Goal: Task Accomplishment & Management: Manage account settings

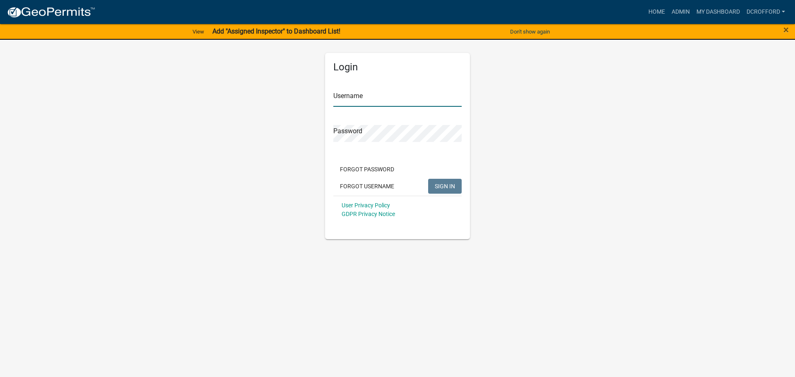
type input "dcrofford"
click at [450, 186] on span "SIGN IN" at bounding box center [445, 186] width 20 height 7
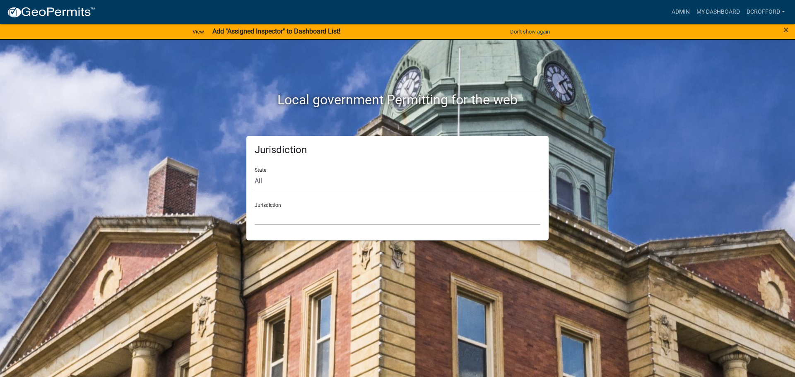
click at [277, 222] on select "[GEOGRAPHIC_DATA], [US_STATE] [GEOGRAPHIC_DATA], [US_STATE][PERSON_NAME][GEOGRA…" at bounding box center [398, 216] width 286 height 17
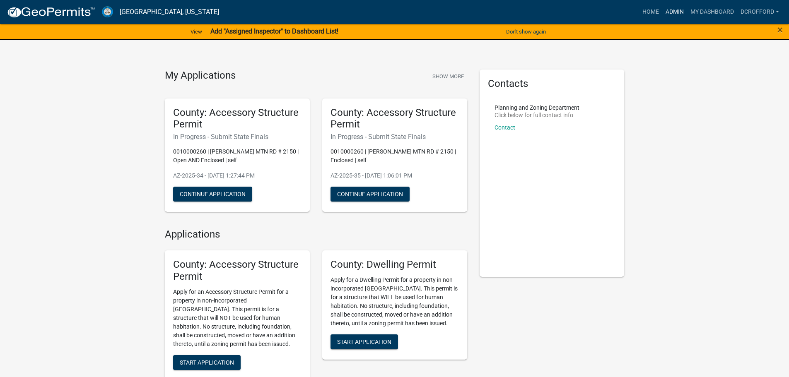
click at [674, 11] on link "Admin" at bounding box center [674, 12] width 25 height 16
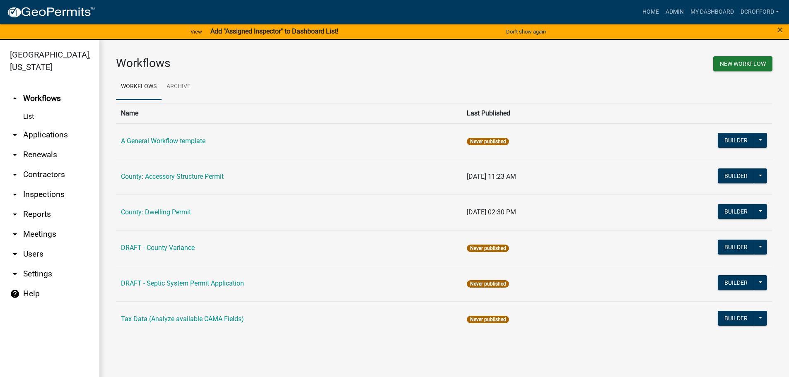
click at [31, 135] on link "arrow_drop_down Applications" at bounding box center [49, 135] width 99 height 20
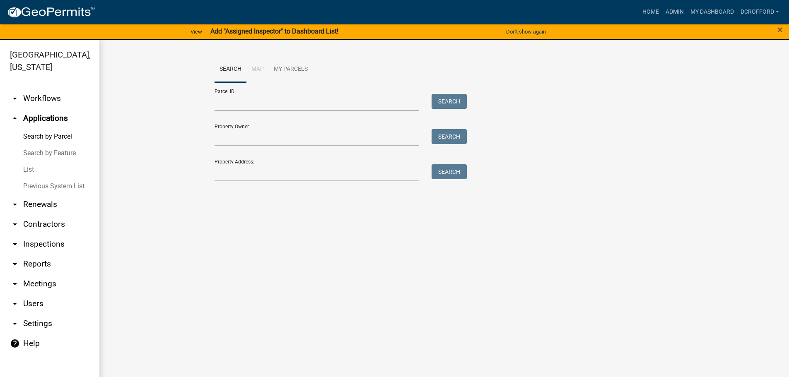
click at [135, 184] on wm-workflow-application-search-view "Search Map My Parcels Parcel ID: Search Property Owner: Search Property Address…" at bounding box center [444, 122] width 656 height 133
click at [152, 136] on wm-workflow-application-search-view "Search Map My Parcels Parcel ID: Search Property Owner: Search Property Address…" at bounding box center [444, 122] width 656 height 133
click at [778, 30] on span "×" at bounding box center [779, 30] width 5 height 12
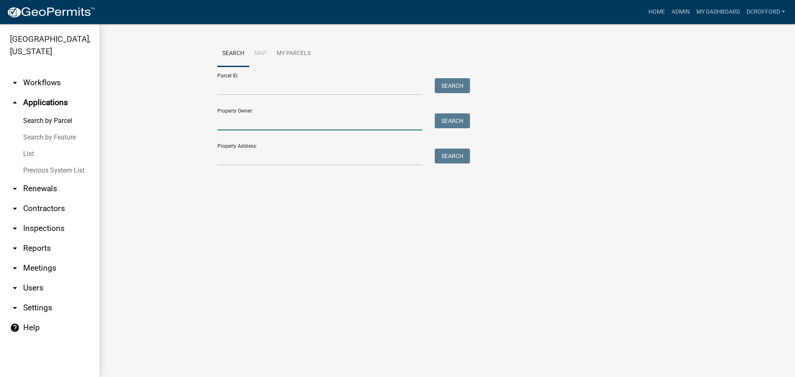
click at [297, 126] on input "Property Owner:" at bounding box center [319, 121] width 205 height 17
click at [238, 120] on input "Property Owner:" at bounding box center [319, 121] width 205 height 17
type input "austin"
click at [449, 125] on button "Search" at bounding box center [452, 120] width 35 height 15
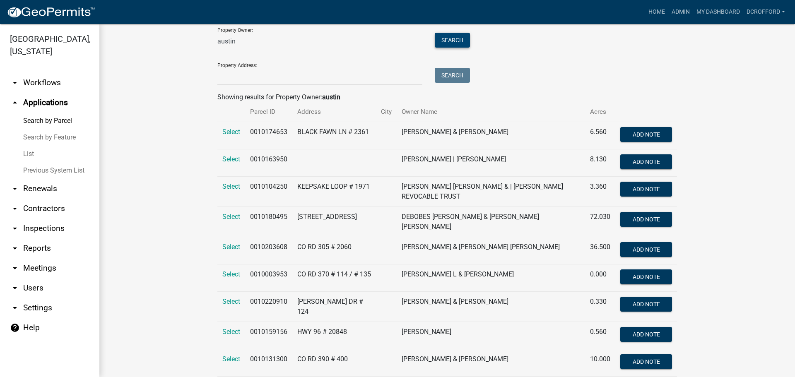
scroll to position [124, 0]
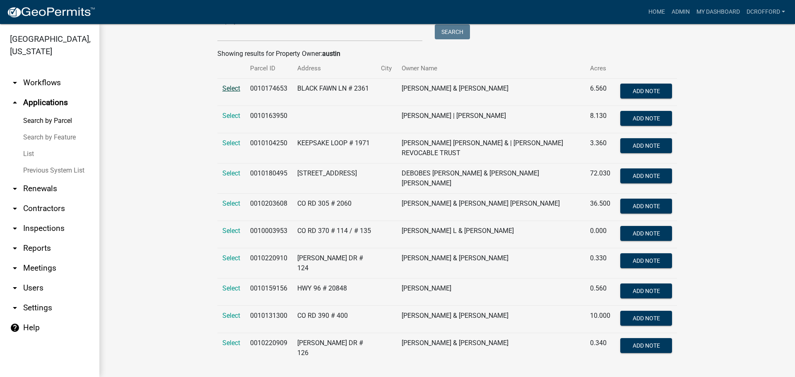
click at [230, 89] on span "Select" at bounding box center [231, 88] width 18 height 8
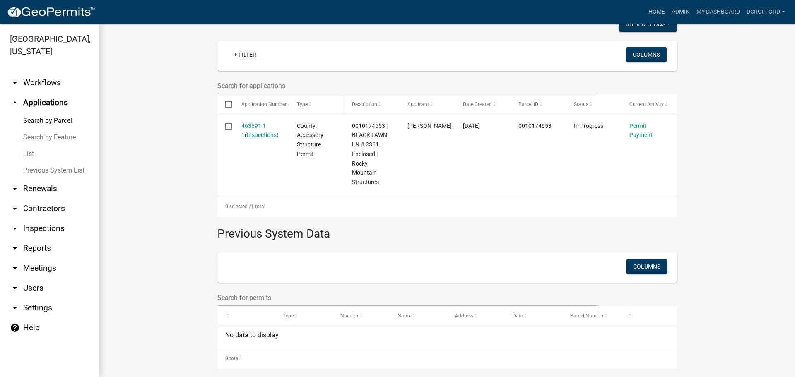
scroll to position [227, 0]
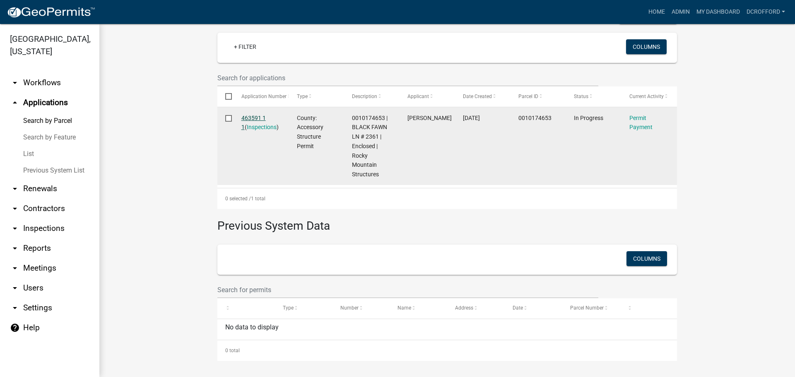
click at [247, 118] on link "463591 1 1" at bounding box center [253, 123] width 24 height 16
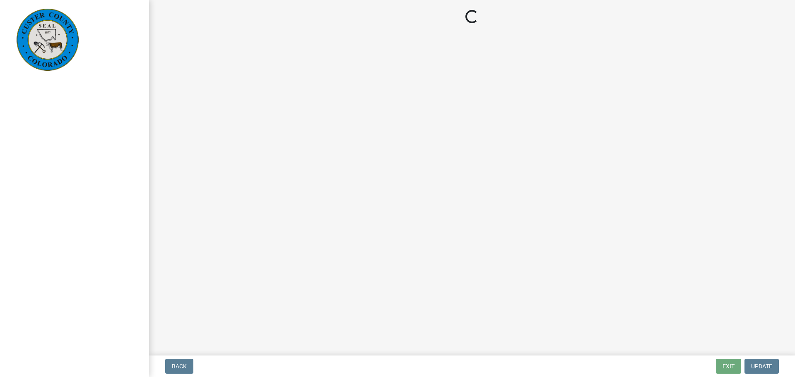
select select "3: 3"
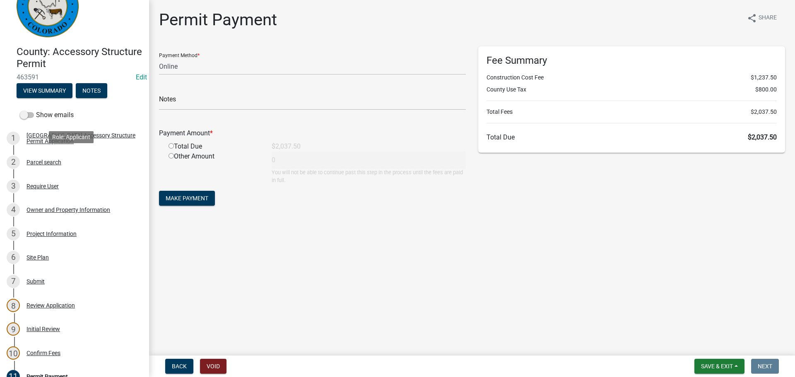
scroll to position [124, 0]
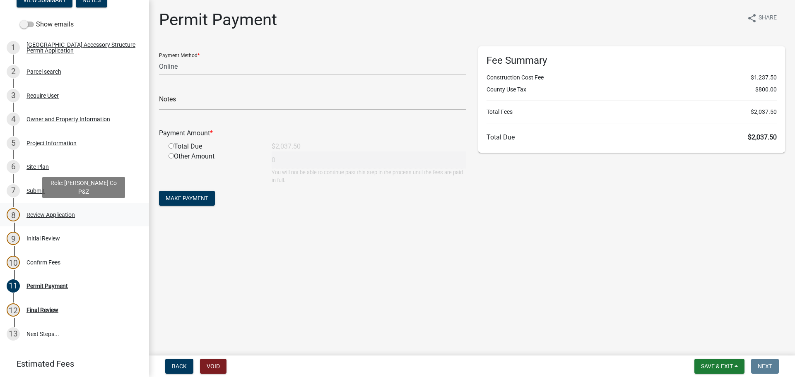
click at [27, 214] on div "Review Application" at bounding box center [51, 215] width 48 height 6
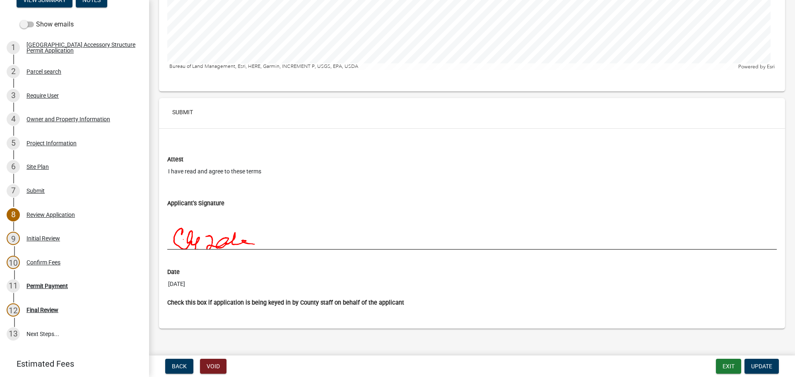
scroll to position [2834, 0]
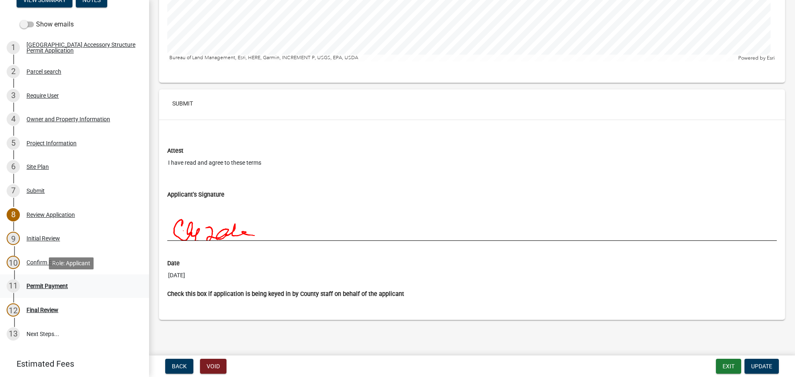
click at [55, 288] on div "Permit Payment" at bounding box center [47, 286] width 41 height 6
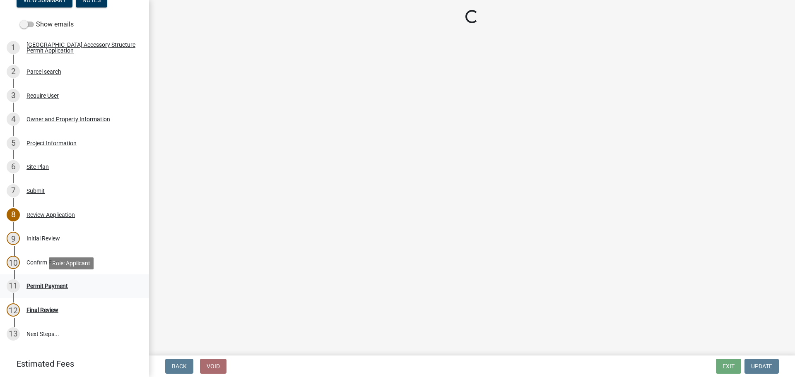
scroll to position [0, 0]
select select "3: 3"
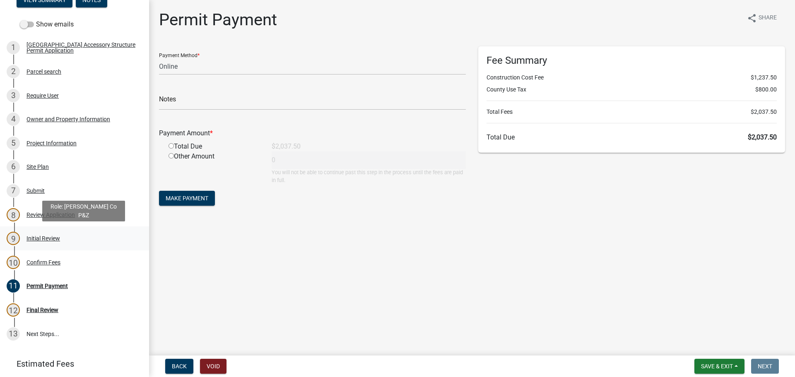
click at [37, 236] on div "Initial Review" at bounding box center [44, 239] width 34 height 6
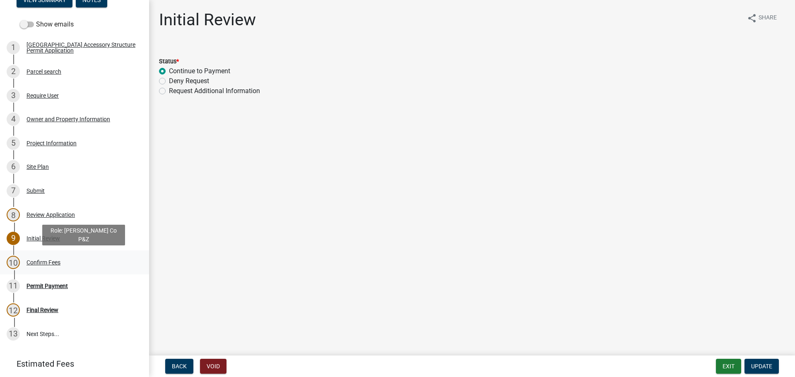
click at [40, 258] on div "10 Confirm Fees" at bounding box center [71, 262] width 129 height 13
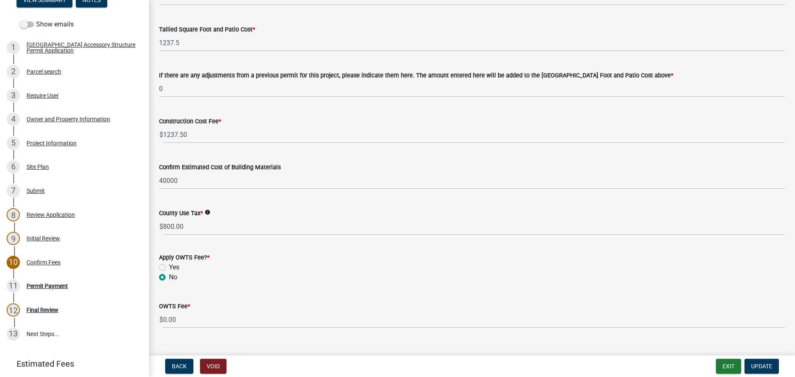
scroll to position [372, 0]
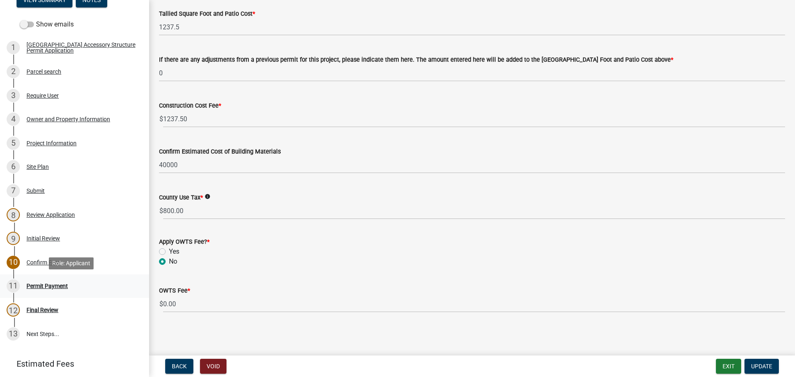
click at [47, 289] on div "Permit Payment" at bounding box center [47, 286] width 41 height 6
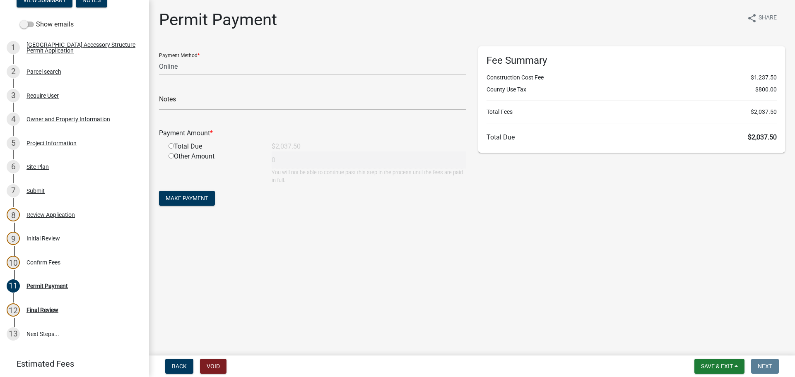
click at [416, 251] on main "Permit Payment share Share Payment Method * Credit Card POS Check Cash Online N…" at bounding box center [472, 176] width 646 height 352
click at [269, 67] on select "Credit Card POS Check Cash Online" at bounding box center [312, 66] width 307 height 17
select select "1: 0"
click at [159, 58] on select "Credit Card POS Check Cash Online" at bounding box center [312, 66] width 307 height 17
click at [190, 103] on input "text" at bounding box center [312, 101] width 307 height 17
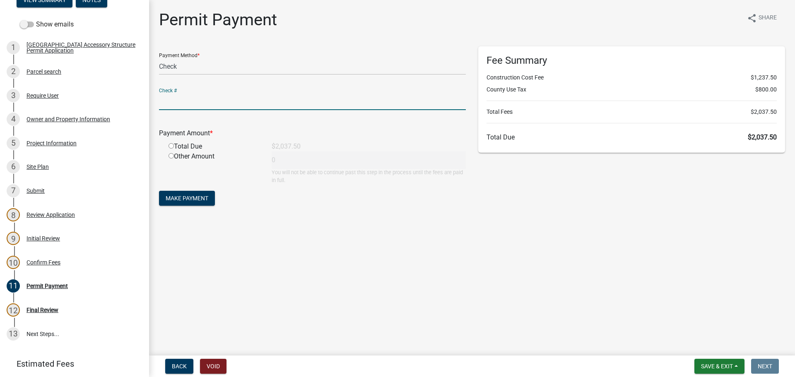
click at [324, 280] on main "Permit Payment share Share Payment Method * Credit Card POS Check Cash Online C…" at bounding box center [472, 176] width 646 height 352
click at [172, 147] on input "radio" at bounding box center [171, 145] width 5 height 5
radio input "true"
type input "2037.5"
click at [258, 108] on input "text" at bounding box center [312, 101] width 307 height 17
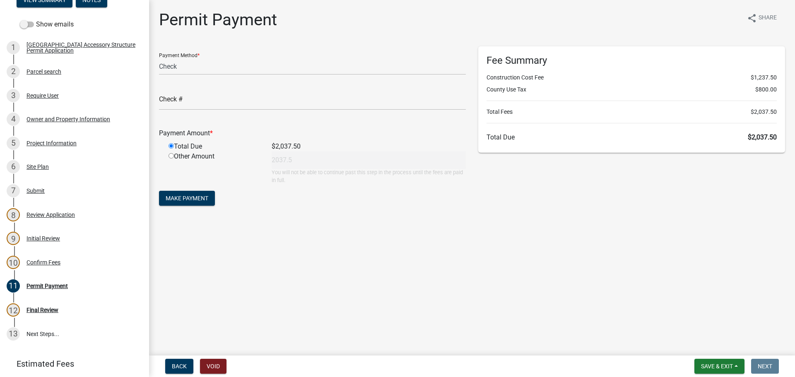
click at [535, 286] on main "Permit Payment share Share Payment Method * Credit Card POS Check Cash Online C…" at bounding box center [472, 176] width 646 height 352
click at [346, 316] on main "Permit Payment share Share Payment Method * Credit Card POS Check Cash Online C…" at bounding box center [472, 176] width 646 height 352
click at [43, 69] on div "Parcel search" at bounding box center [44, 72] width 35 height 6
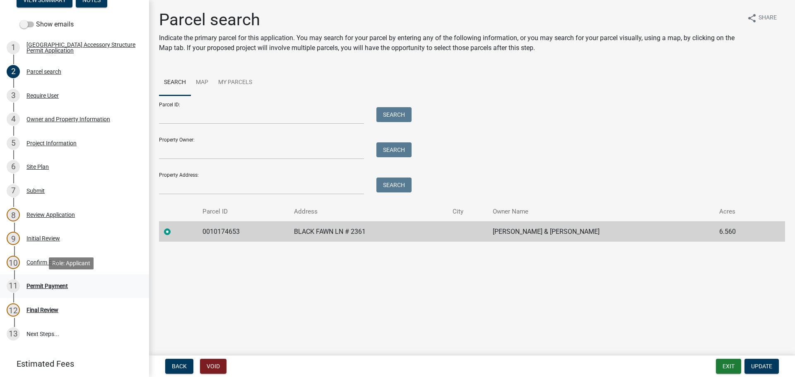
click at [57, 288] on div "Permit Payment" at bounding box center [47, 286] width 41 height 6
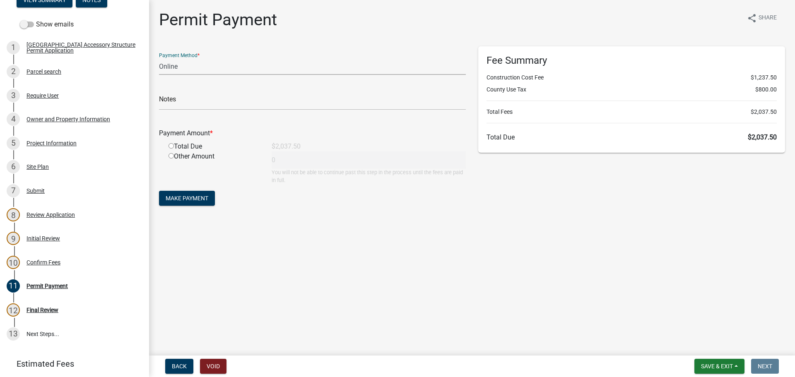
click at [207, 62] on select "Credit Card POS Check Cash Online" at bounding box center [312, 66] width 307 height 17
select select "1: 0"
click at [159, 58] on select "Credit Card POS Check Cash Online" at bounding box center [312, 66] width 307 height 17
click at [191, 106] on input "text" at bounding box center [312, 101] width 307 height 17
click at [413, 307] on main "Permit Payment share Share Payment Method * Credit Card POS Check Cash Online C…" at bounding box center [472, 176] width 646 height 352
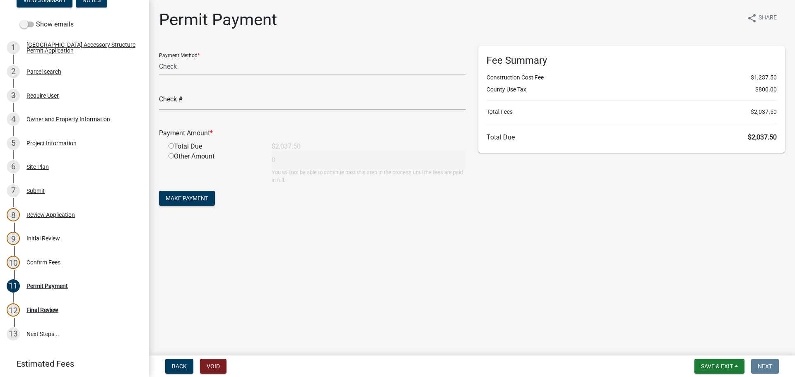
click at [171, 145] on input "radio" at bounding box center [171, 145] width 5 height 5
radio input "true"
type input "2037.5"
click at [244, 98] on input "text" at bounding box center [312, 101] width 307 height 17
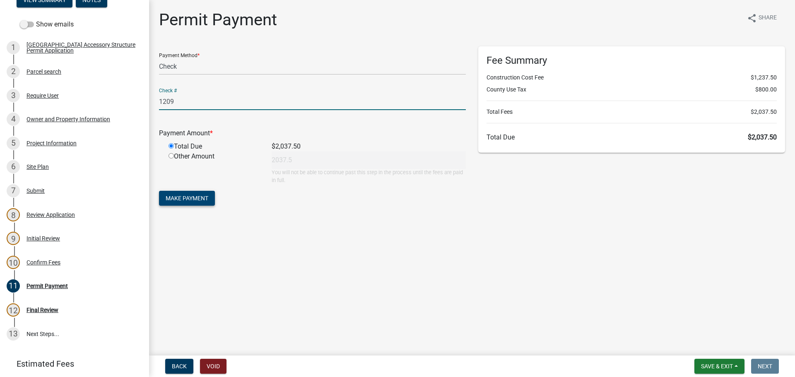
type input "1209"
click at [183, 202] on span "Make Payment" at bounding box center [187, 198] width 43 height 7
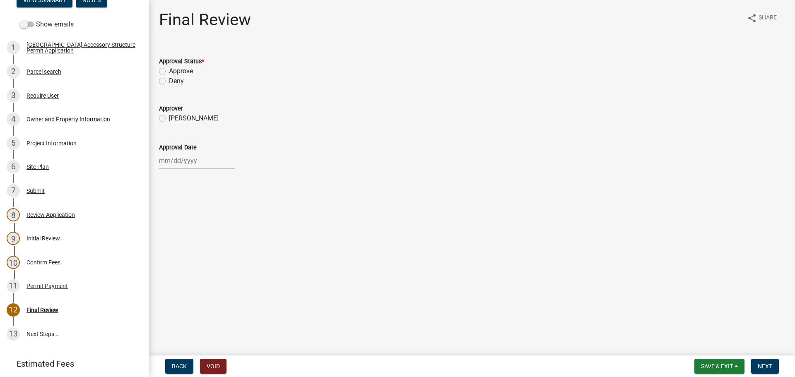
click at [169, 72] on label "Approve" at bounding box center [181, 71] width 24 height 10
click at [169, 72] on input "Approve" at bounding box center [171, 68] width 5 height 5
radio input "true"
click at [169, 116] on label "[PERSON_NAME]" at bounding box center [194, 118] width 50 height 10
click at [169, 116] on input "[PERSON_NAME]" at bounding box center [171, 115] width 5 height 5
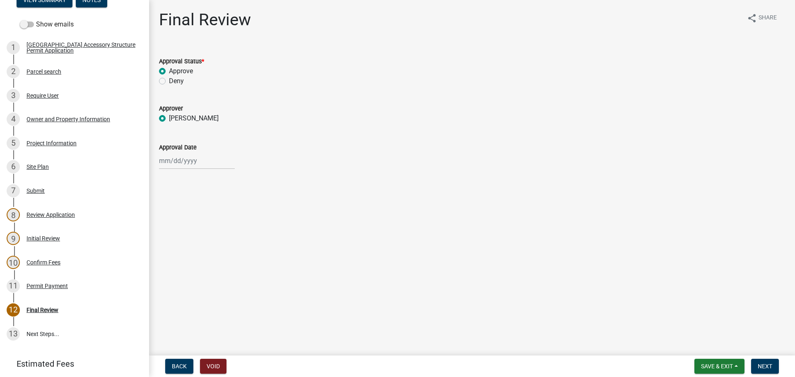
radio input "true"
click at [181, 164] on div at bounding box center [197, 160] width 76 height 17
select select "8"
select select "2025"
click at [165, 244] on div "18" at bounding box center [167, 244] width 13 height 13
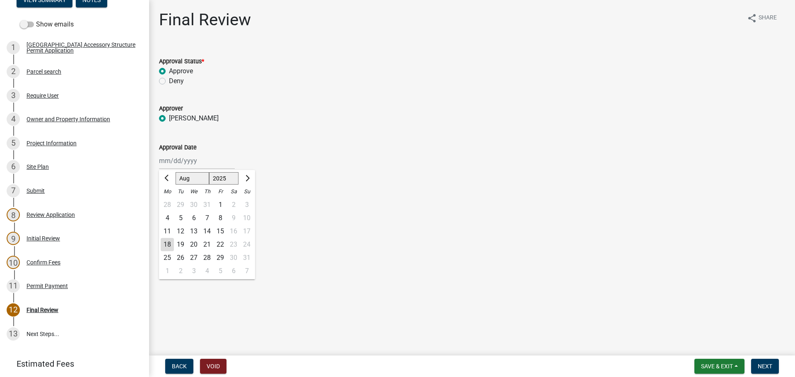
type input "[DATE]"
click at [770, 367] on span "Next" at bounding box center [765, 366] width 14 height 7
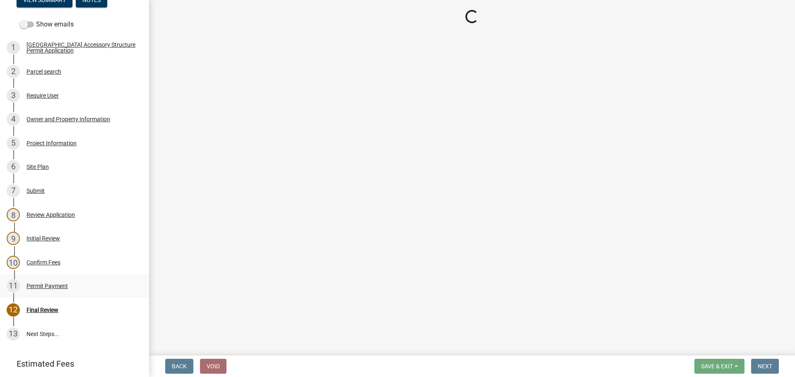
click at [37, 288] on div "Permit Payment" at bounding box center [47, 286] width 41 height 6
select select "cd09b013-b94f-4524-a046-a3f04ce1867e"
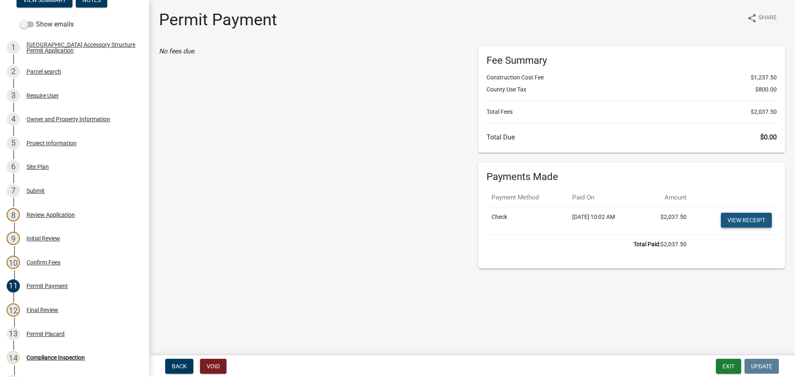
click at [755, 213] on link "View receipt" at bounding box center [746, 220] width 51 height 15
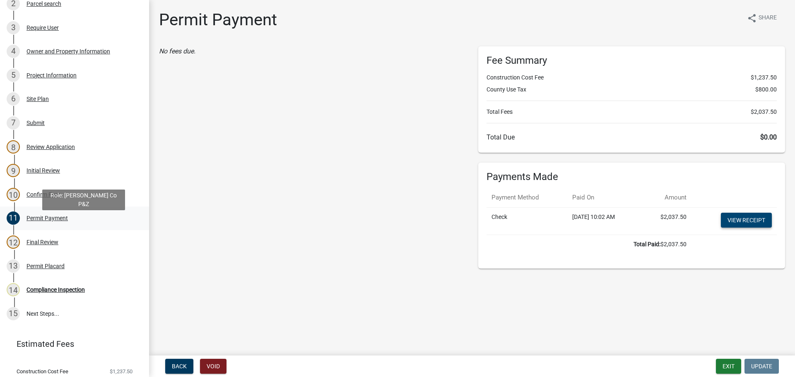
scroll to position [207, 0]
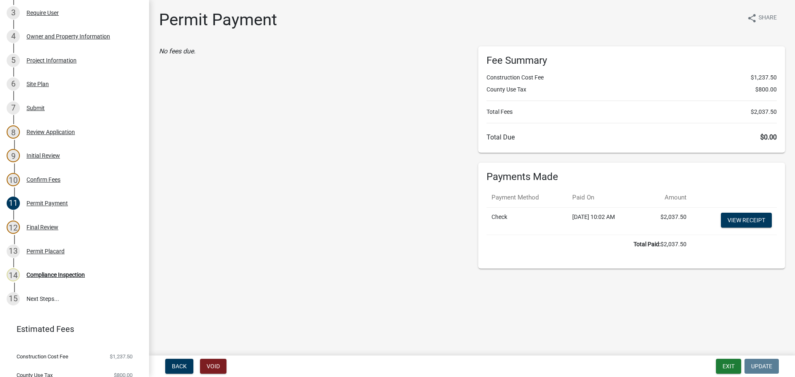
click at [288, 192] on div "No fees due." at bounding box center [312, 157] width 319 height 222
click at [49, 249] on div "Permit Placard" at bounding box center [46, 251] width 38 height 6
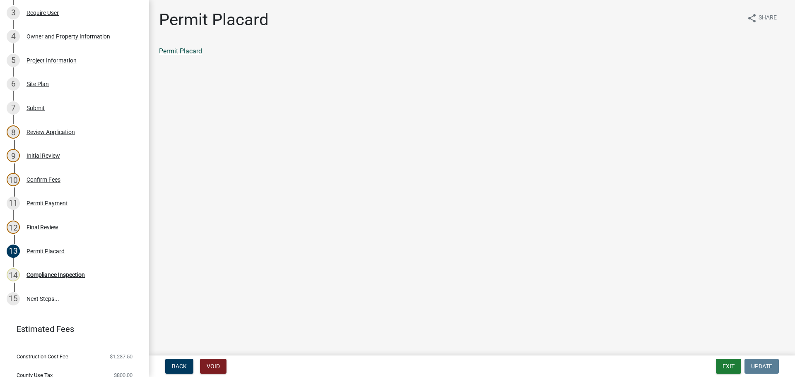
click at [178, 51] on link "Permit Placard" at bounding box center [180, 51] width 43 height 8
click at [41, 254] on div "Permit Placard" at bounding box center [46, 251] width 38 height 6
click at [43, 277] on div "Compliance Inspection" at bounding box center [56, 275] width 58 height 6
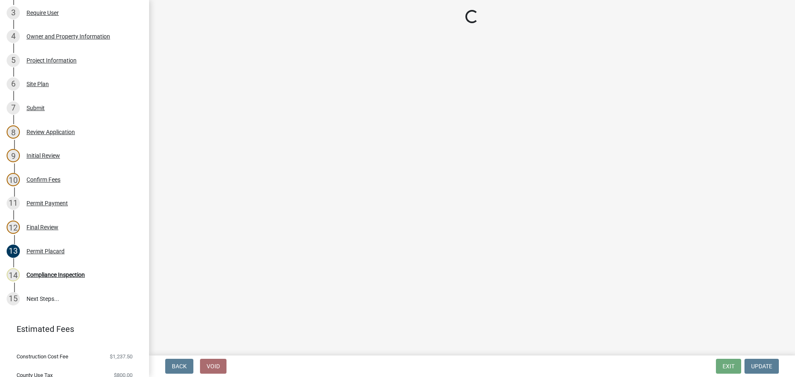
select select "cd09b013-b94f-4524-a046-a3f04ce1867e"
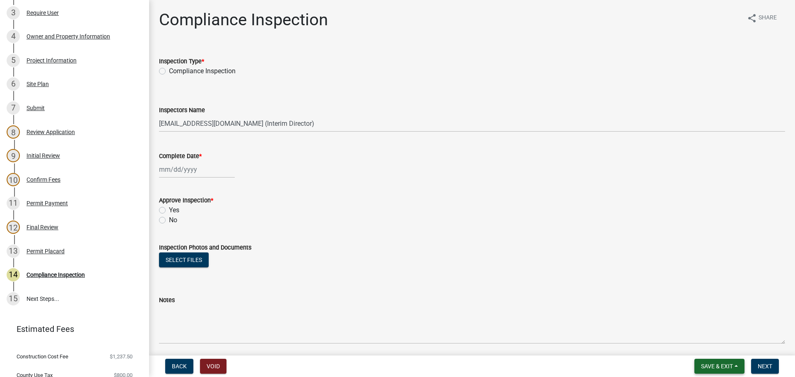
click at [719, 369] on span "Save & Exit" at bounding box center [717, 366] width 32 height 7
click at [721, 351] on button "Save & Exit" at bounding box center [711, 345] width 66 height 20
